Goal: Task Accomplishment & Management: Manage account settings

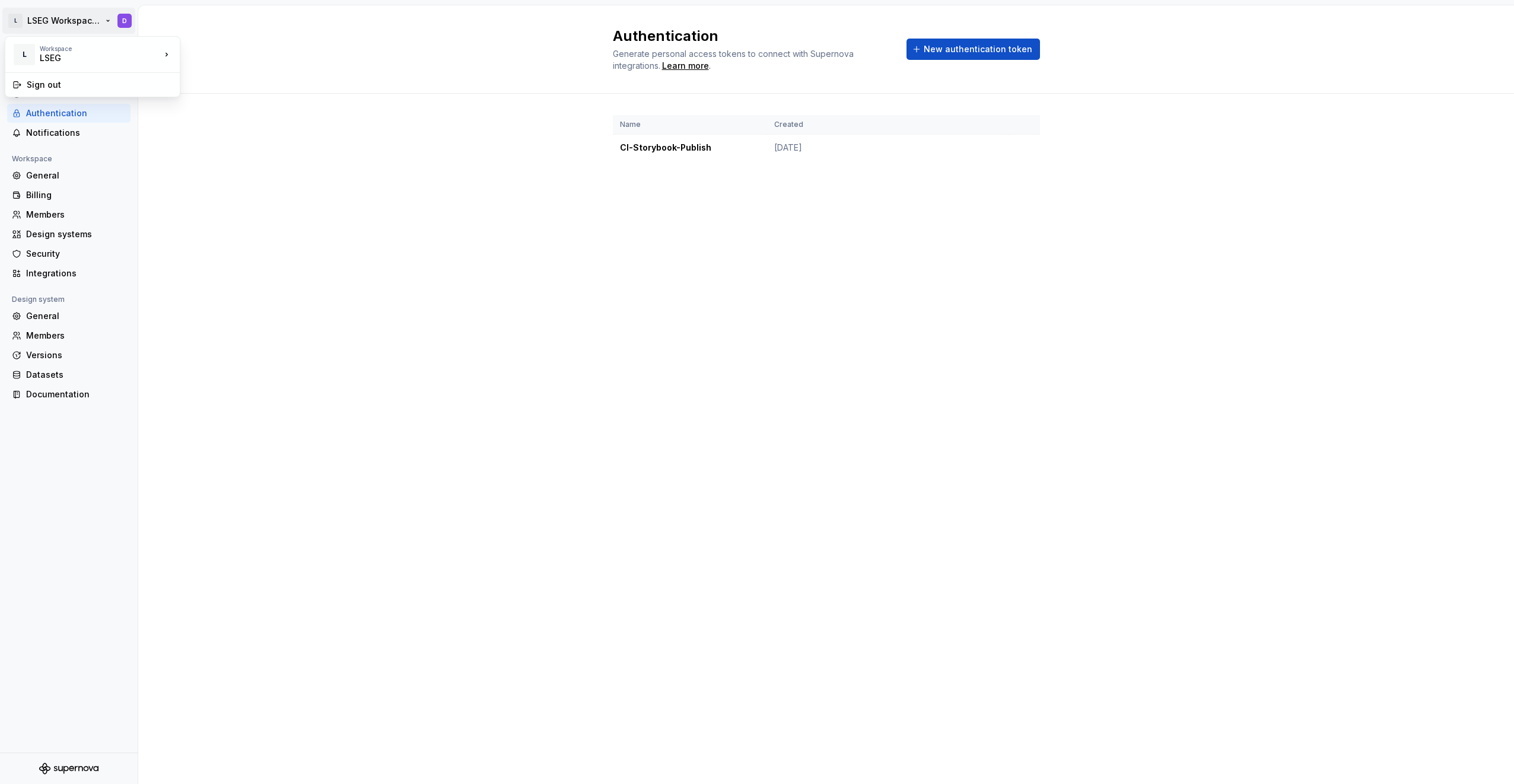
click at [57, 16] on html "L LSEG Workspace Design System D Back Account Profile Authentication Notificati…" at bounding box center [757, 392] width 1514 height 784
click at [69, 54] on div "LSEG" at bounding box center [90, 58] width 101 height 12
click at [219, 172] on html "L LSEG Workspace Design System D Back Account Profile Authentication Notificati…" at bounding box center [757, 392] width 1514 height 784
click at [34, 49] on div "Back" at bounding box center [76, 51] width 100 height 12
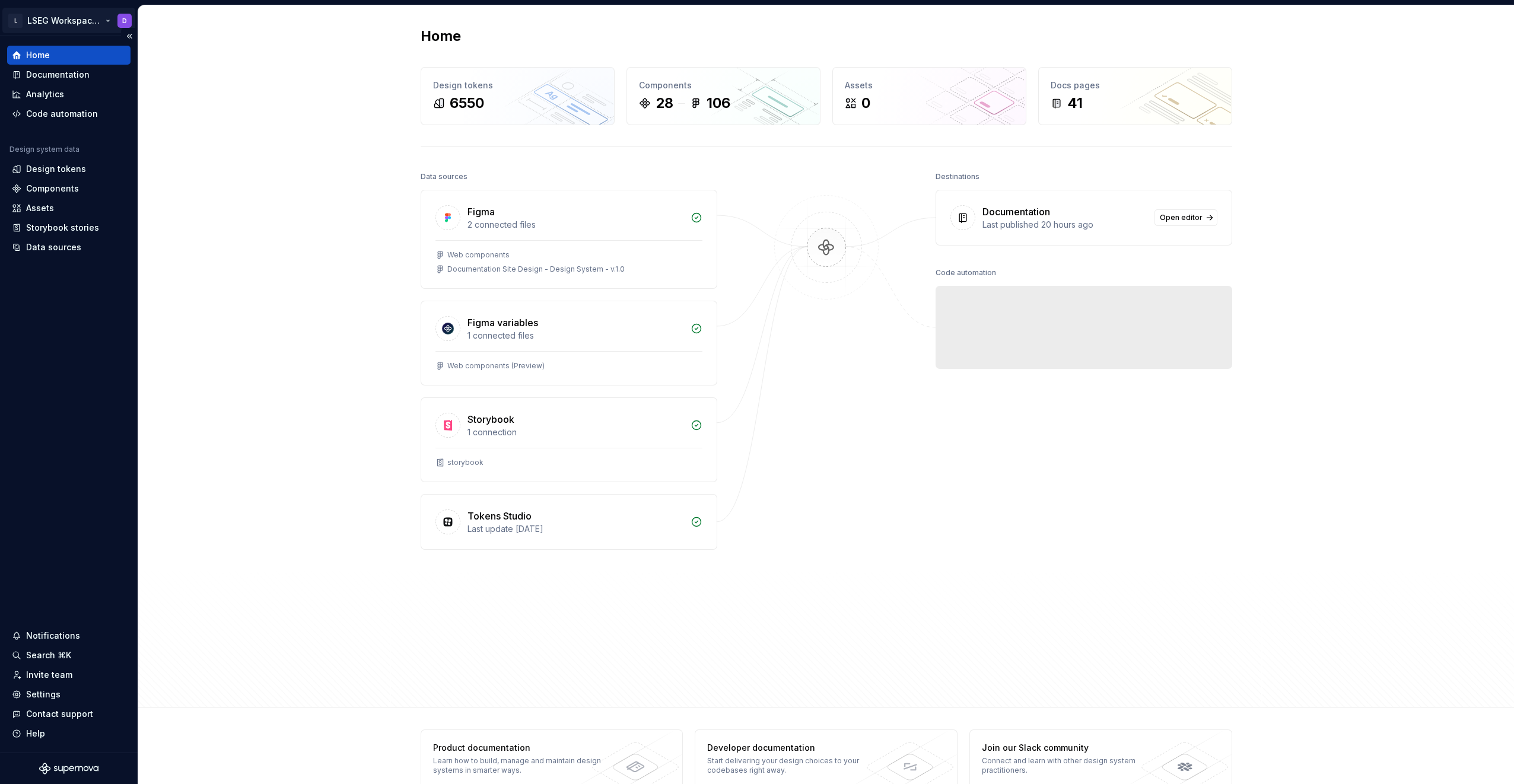
click at [62, 22] on html "L LSEG Workspace Design System D Home Documentation Analytics Code automation D…" at bounding box center [757, 392] width 1514 height 784
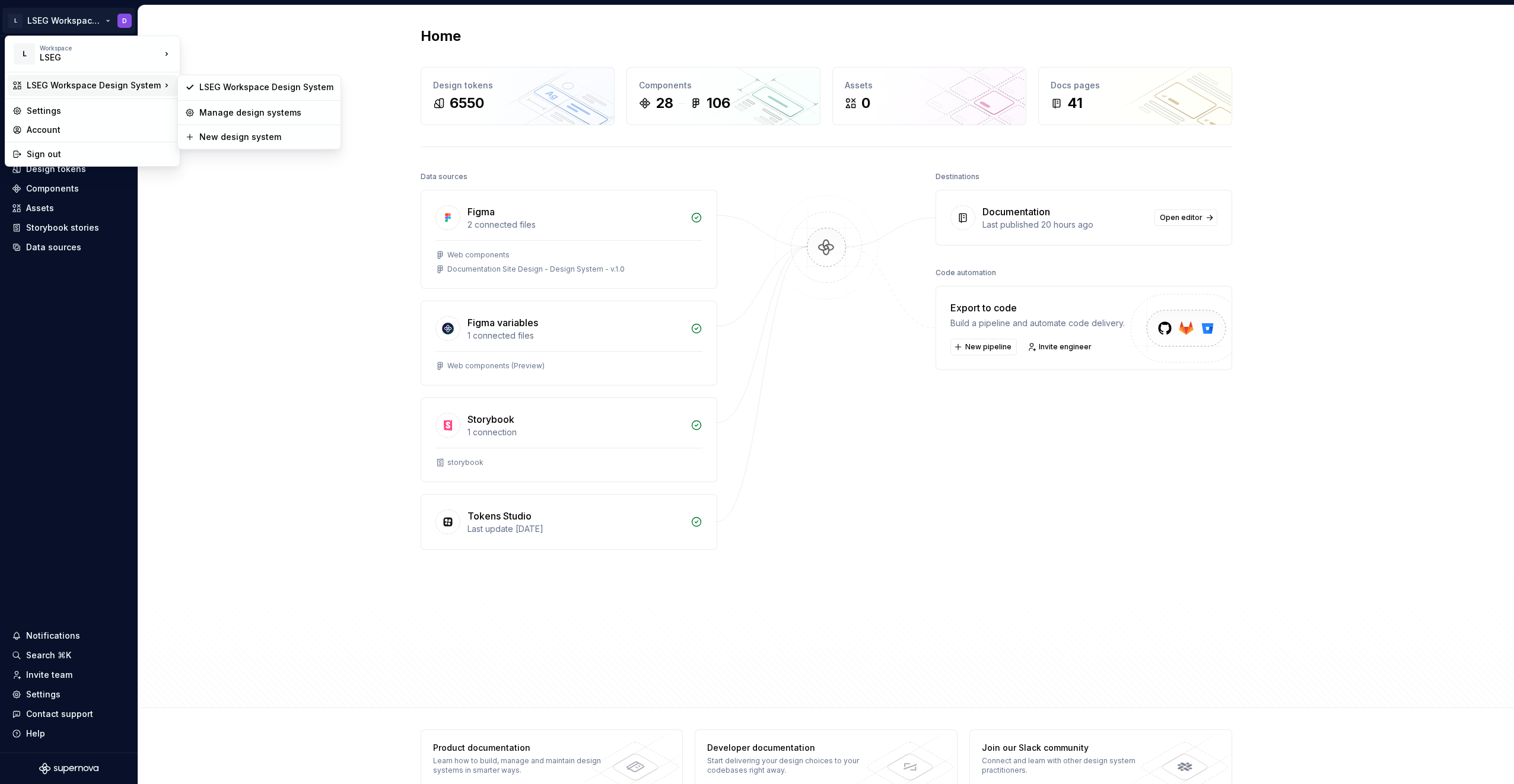
click at [128, 85] on div "LSEG Workspace Design System" at bounding box center [94, 85] width 134 height 12
click at [250, 196] on html "L LSEG Workspace Design System D Home Documentation Analytics Code automation D…" at bounding box center [757, 392] width 1514 height 784
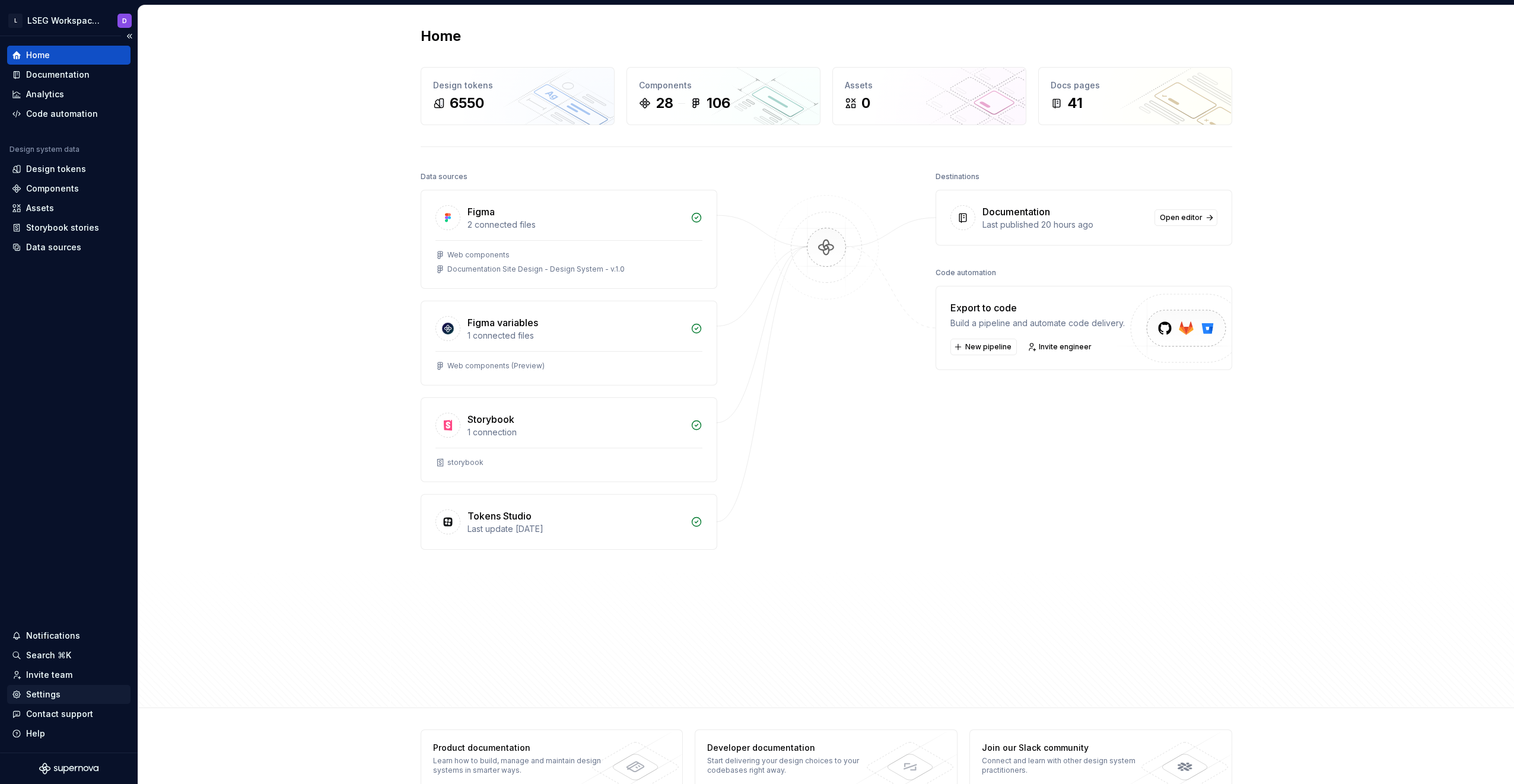
click at [49, 694] on div "Settings" at bounding box center [43, 694] width 34 height 12
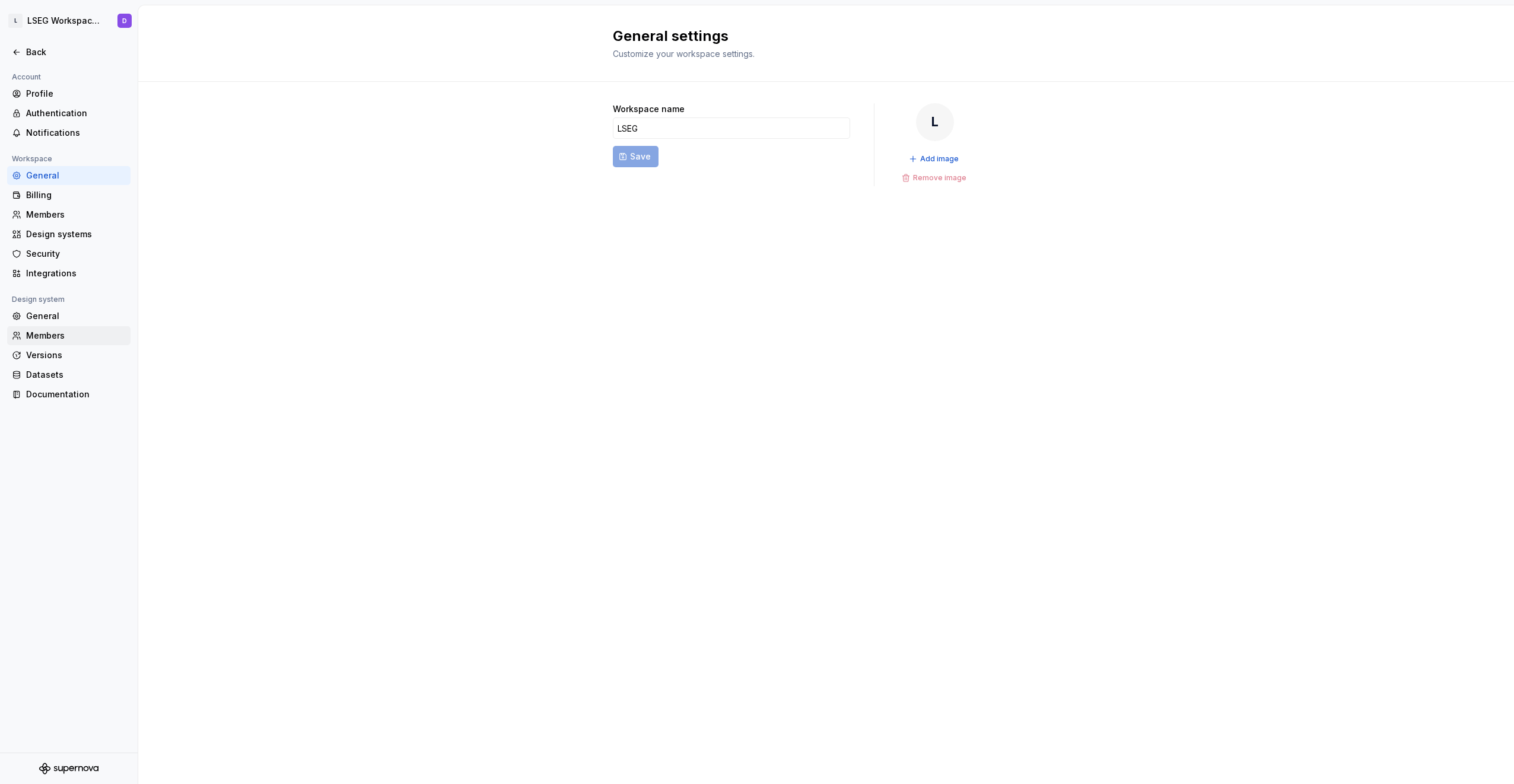
click at [57, 334] on div "Members" at bounding box center [76, 335] width 100 height 12
